Goal: Task Accomplishment & Management: Use online tool/utility

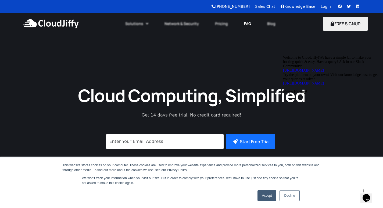
drag, startPoint x: 229, startPoint y: 58, endPoint x: 248, endPoint y: 22, distance: 40.2
click at [229, 58] on div "Cloud Computing, Simplified Get 14 days free trial. No credit card required! Su…" at bounding box center [191, 155] width 383 height 243
click at [329, 6] on link "Login" at bounding box center [326, 6] width 10 height 4
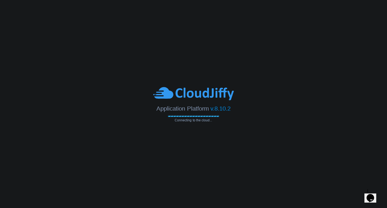
click at [372, 194] on icon "Chat widget" at bounding box center [371, 198] width 8 height 8
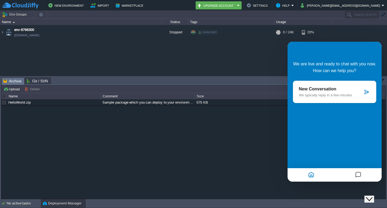
click at [372, 196] on icon "Close Chat This icon closes the chat window." at bounding box center [369, 199] width 6 height 6
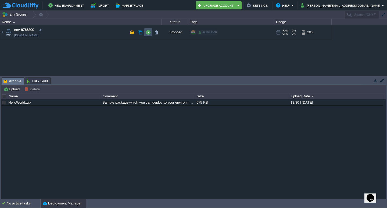
click at [149, 32] on button "button" at bounding box center [148, 32] width 5 height 5
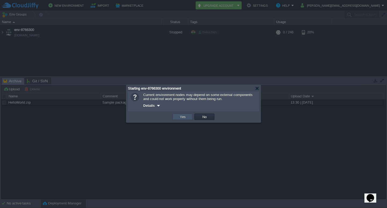
click at [184, 116] on button "Yes" at bounding box center [182, 116] width 9 height 5
